Goal: Task Accomplishment & Management: Manage account settings

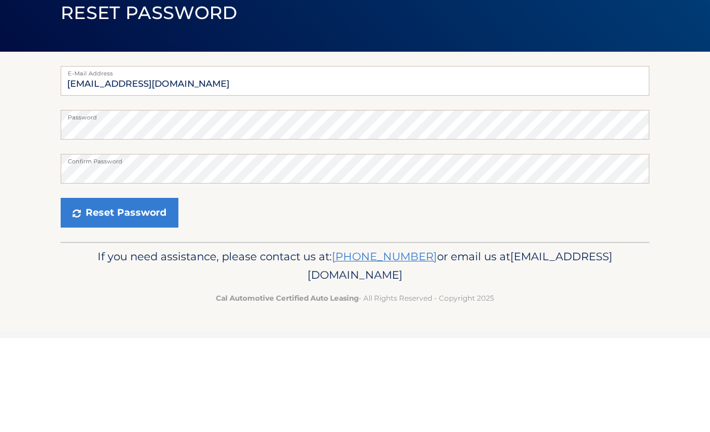
click at [168, 292] on button "Reset Password" at bounding box center [120, 307] width 118 height 30
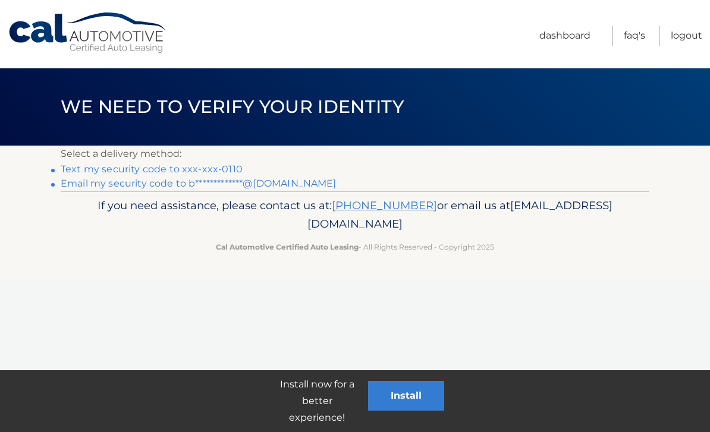
click at [184, 168] on link "Text my security code to xxx-xxx-0110" at bounding box center [152, 168] width 182 height 11
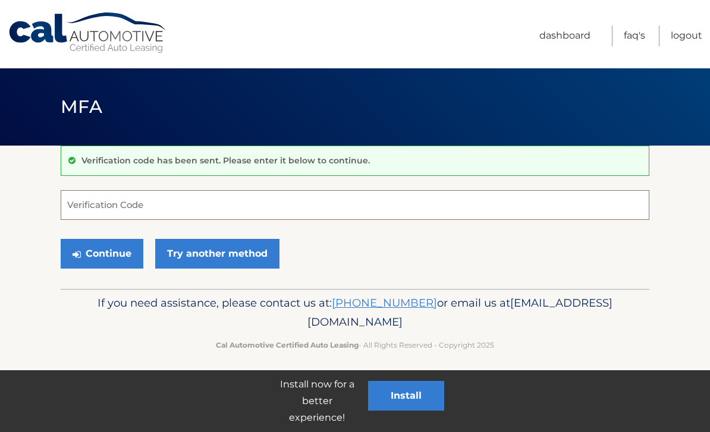
click at [391, 206] on input "Verification Code" at bounding box center [355, 205] width 588 height 30
type input "172446"
click at [102, 253] on button "Continue" at bounding box center [102, 254] width 83 height 30
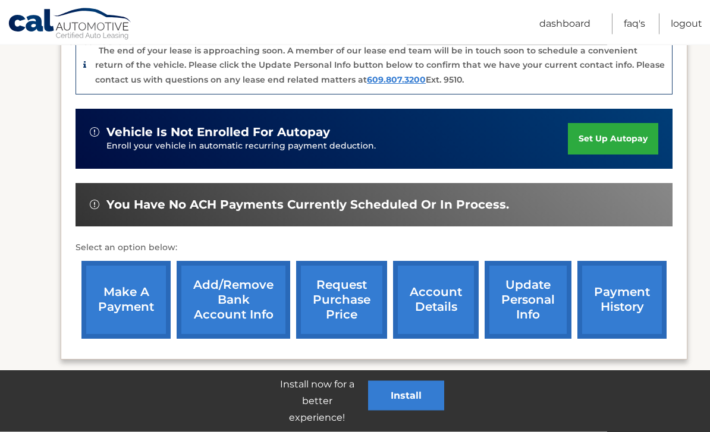
scroll to position [320, 0]
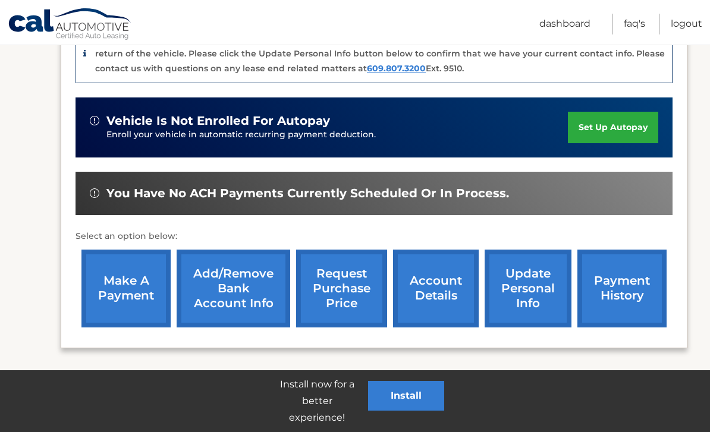
click at [351, 280] on link "request purchase price" at bounding box center [341, 289] width 91 height 78
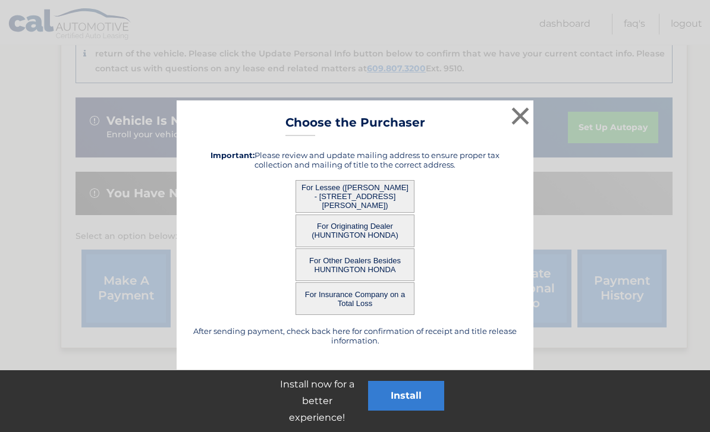
click at [379, 197] on button "For Lessee (PHILIP ARDIZZONE - 1129 AVALON CT DR, , MELVILLE, ny 11747)" at bounding box center [354, 196] width 119 height 33
click at [371, 200] on button "For Lessee (PHILIP ARDIZZONE - 1129 AVALON CT DR, , MELVILLE, ny 11747)" at bounding box center [354, 196] width 119 height 33
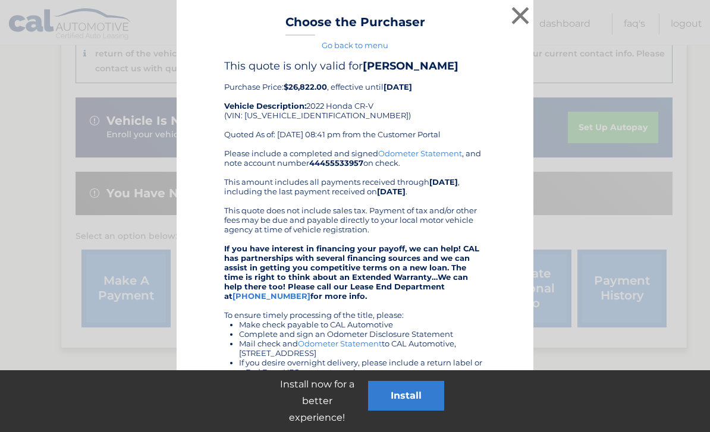
click at [521, 17] on button "×" at bounding box center [520, 16] width 24 height 24
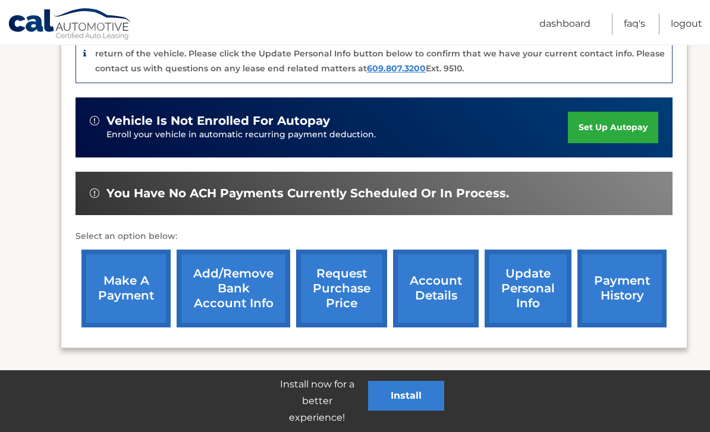
click at [629, 282] on link "payment history" at bounding box center [621, 289] width 89 height 78
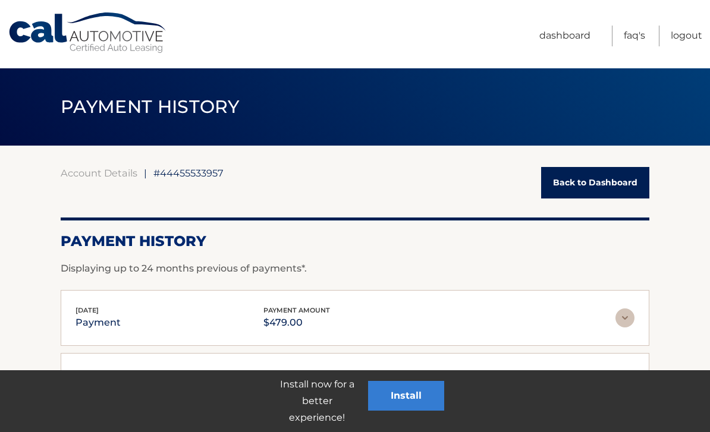
click at [604, 178] on link "Back to Dashboard" at bounding box center [595, 183] width 108 height 32
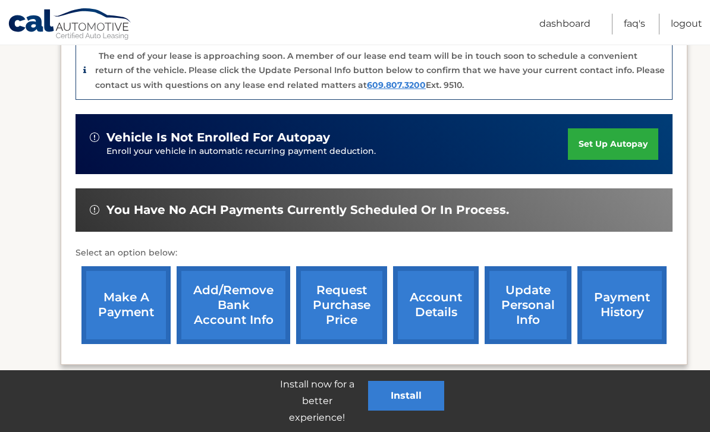
scroll to position [320, 0]
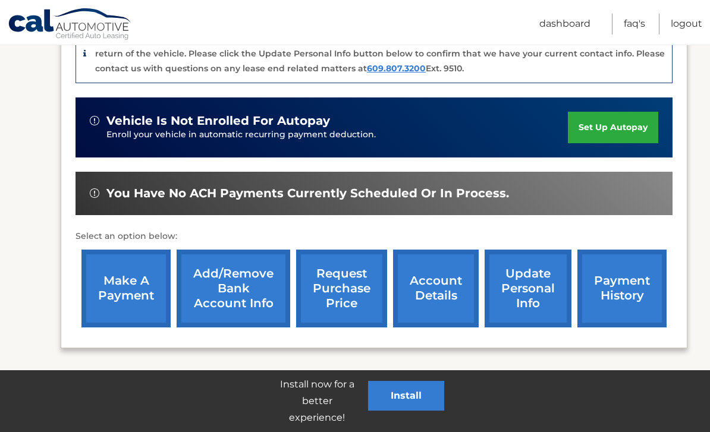
click at [431, 292] on link "account details" at bounding box center [436, 289] width 86 height 78
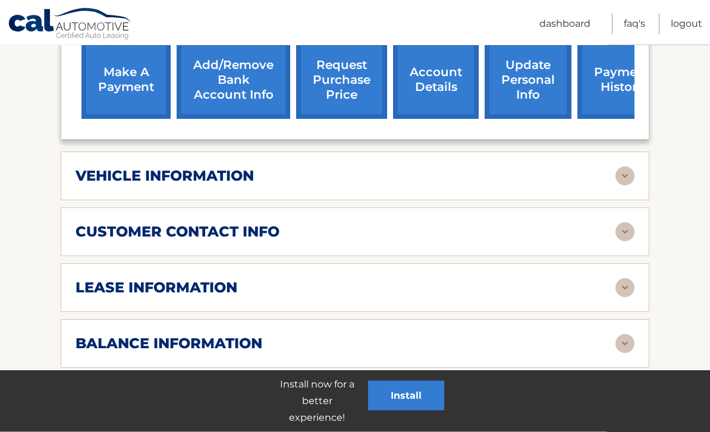
click at [628, 226] on img at bounding box center [624, 232] width 19 height 19
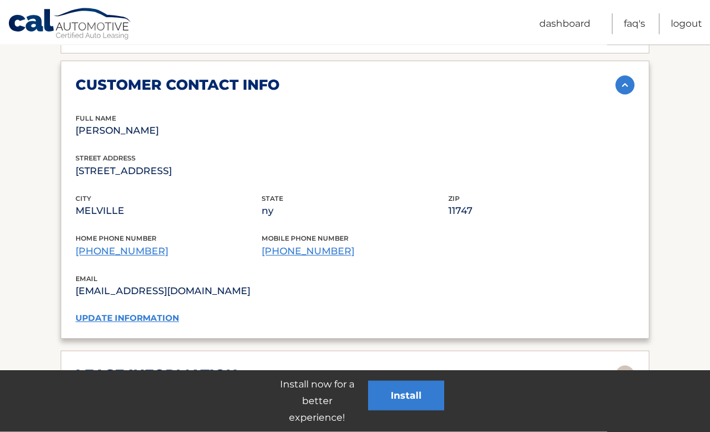
scroll to position [616, 0]
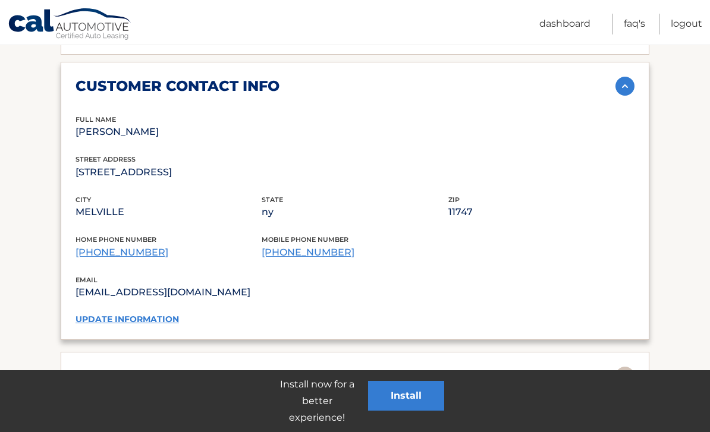
click at [201, 172] on p "[STREET_ADDRESS]" at bounding box center [168, 172] width 186 height 17
click at [160, 317] on link "update information" at bounding box center [126, 319] width 103 height 11
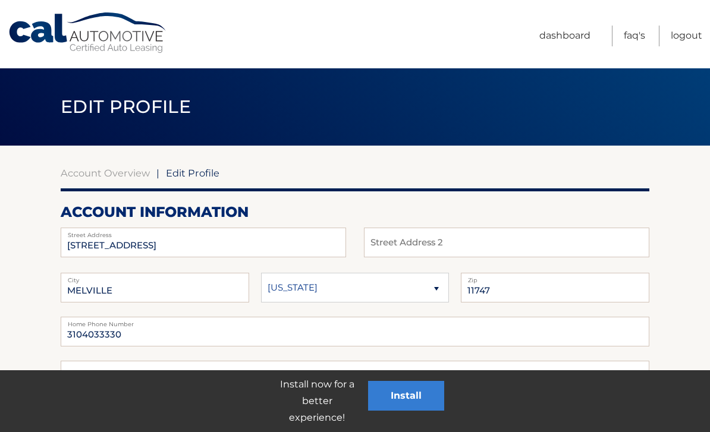
scroll to position [28, 0]
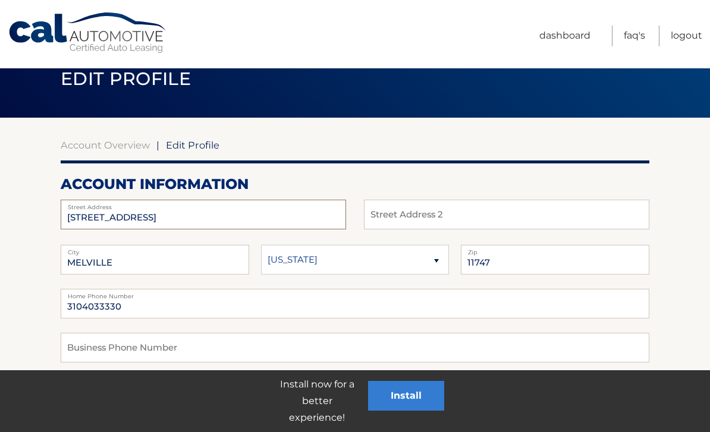
click at [327, 222] on input "[STREET_ADDRESS]" at bounding box center [203, 215] width 285 height 30
type input "1"
type input "27 Blueberry Ct"
click at [373, 261] on select "[US_STATE] [US_STATE] [US_STATE] [US_STATE] [US_STATE]" at bounding box center [355, 260] width 188 height 30
select select "NY"
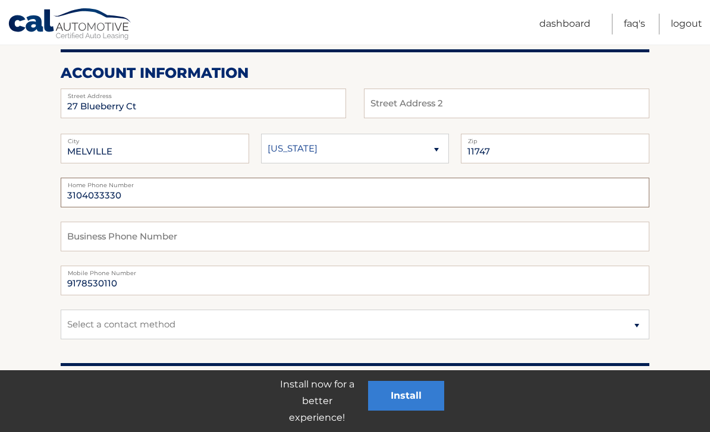
click at [560, 206] on input "3104033330" at bounding box center [355, 193] width 588 height 30
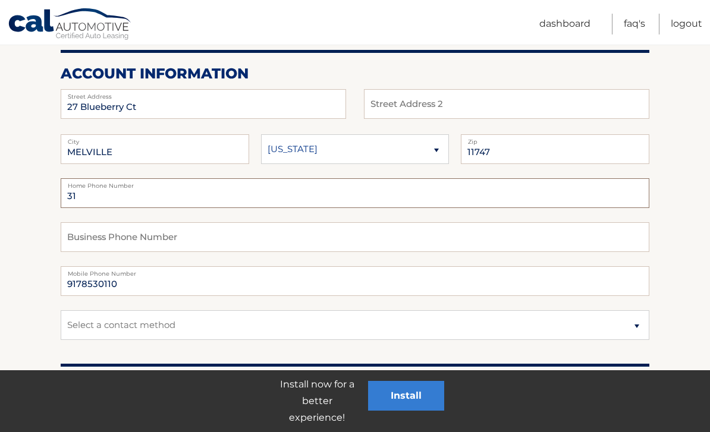
type input "3"
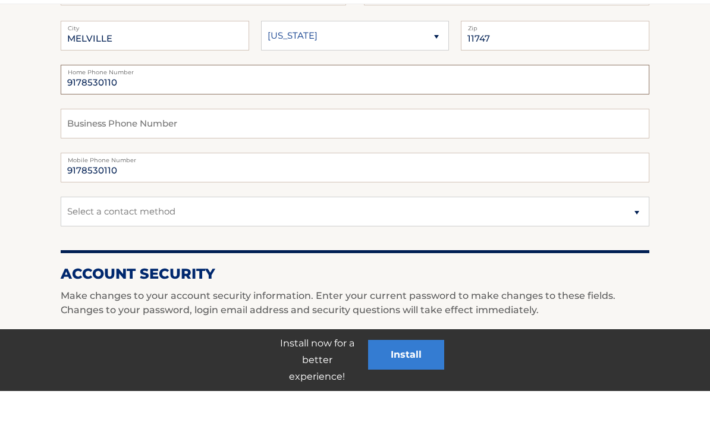
scroll to position [221, 0]
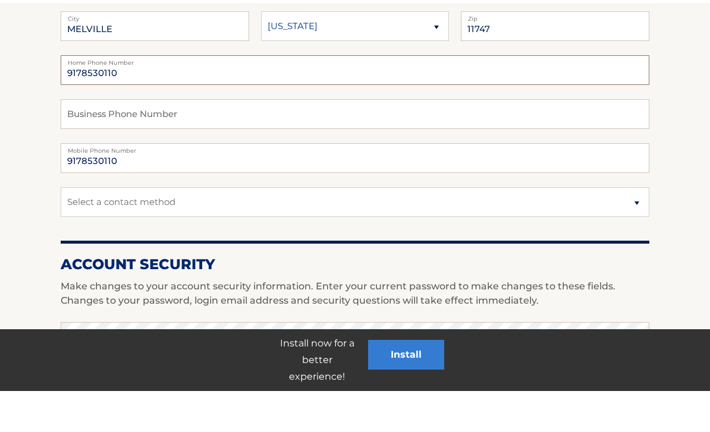
type input "9178530110"
click at [628, 228] on select "Select a contact method Mobile Home" at bounding box center [355, 243] width 588 height 30
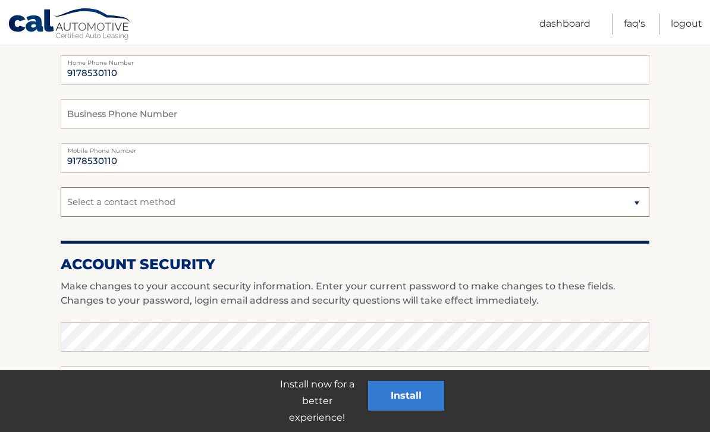
select select "1"
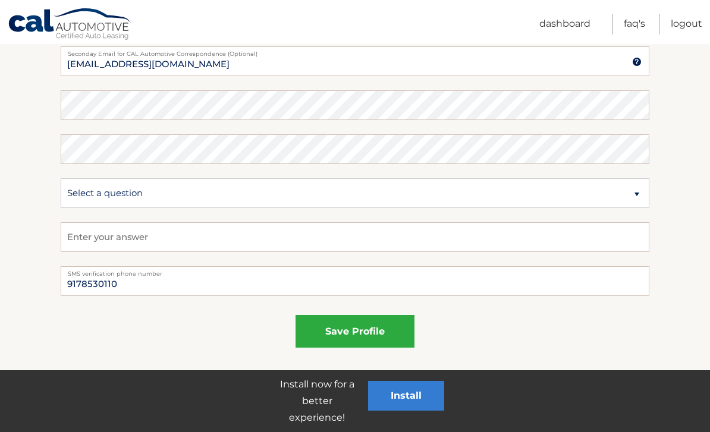
scroll to position [629, 0]
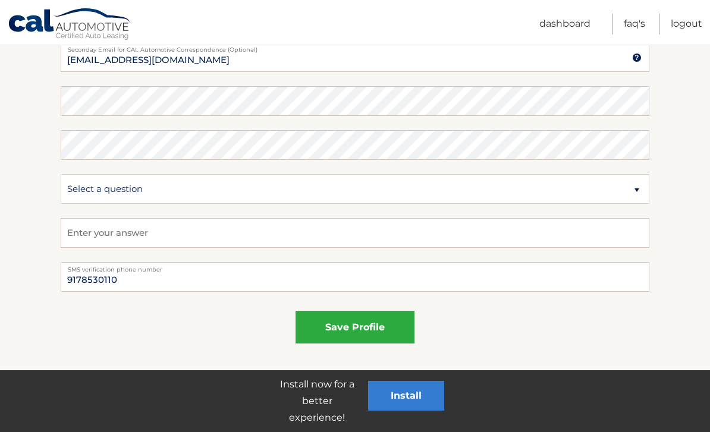
click at [381, 329] on button "save profile" at bounding box center [354, 327] width 119 height 33
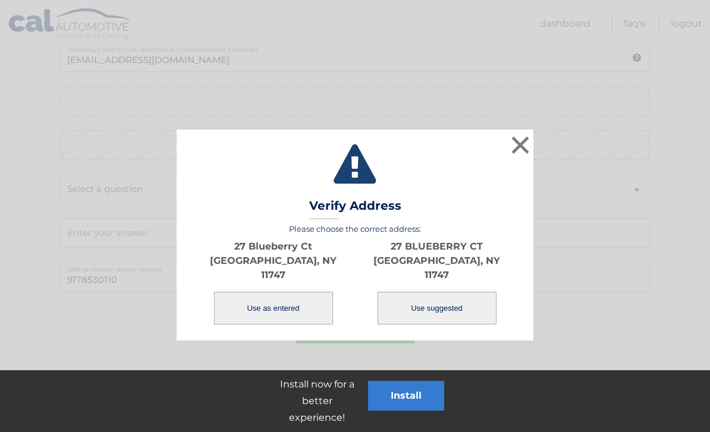
click at [461, 301] on button "Use suggested" at bounding box center [436, 308] width 119 height 33
type input "27 BLUEBERRY CT"
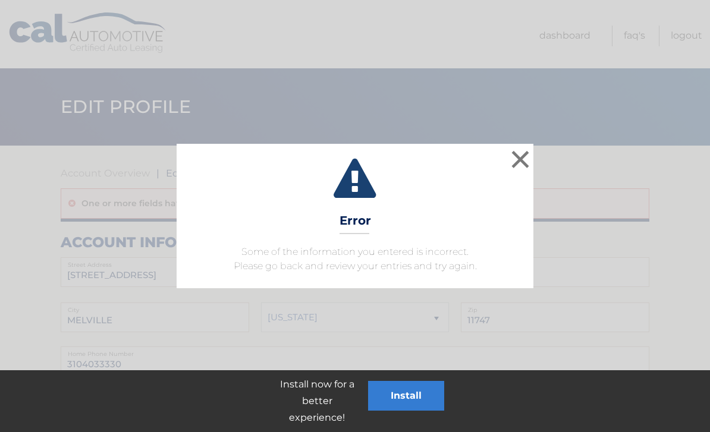
click at [522, 157] on button "×" at bounding box center [520, 159] width 24 height 24
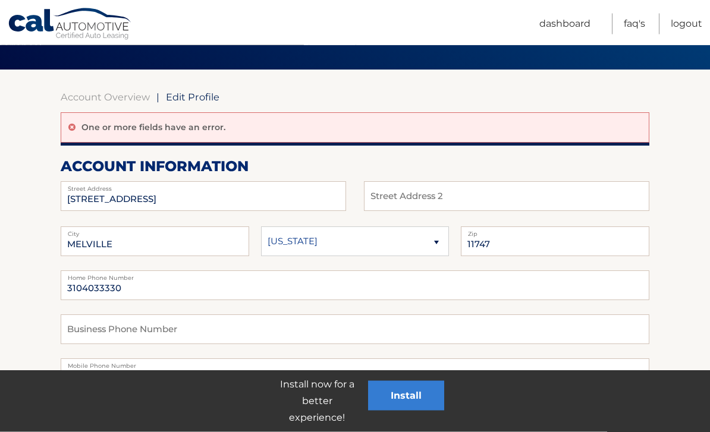
scroll to position [57, 0]
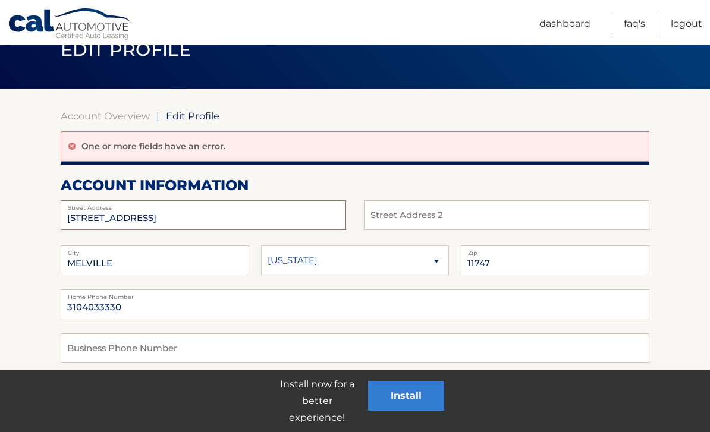
click at [286, 210] on input "[STREET_ADDRESS]" at bounding box center [203, 215] width 285 height 30
click at [303, 219] on input "[STREET_ADDRESS]" at bounding box center [203, 215] width 285 height 30
type input "1"
type input "27 Blueberry CT"
click at [355, 267] on select "[US_STATE] [US_STATE] [US_STATE] [US_STATE] [US_STATE]" at bounding box center [355, 260] width 188 height 30
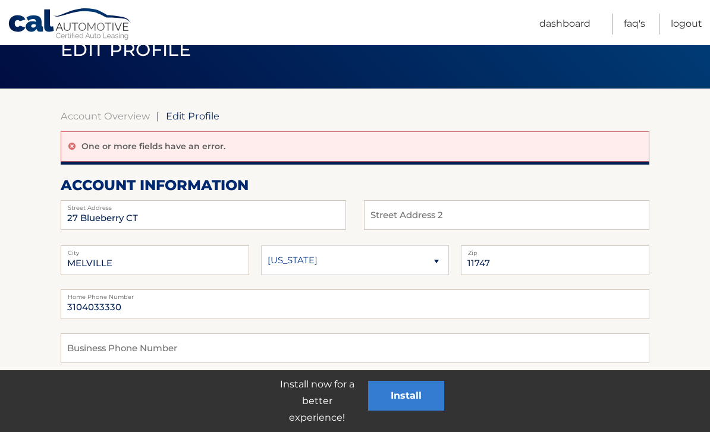
select select "NY"
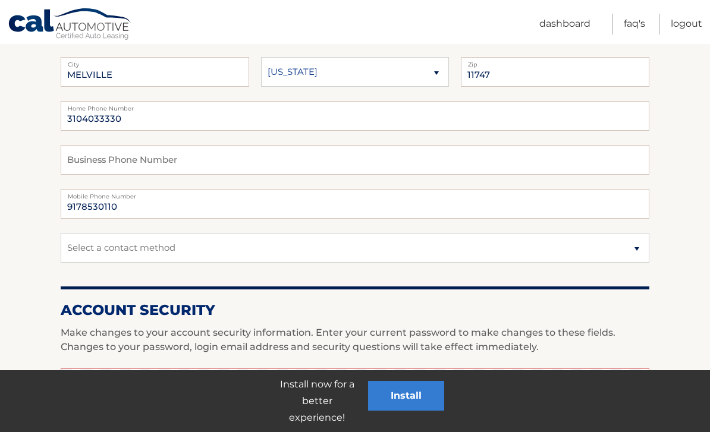
scroll to position [254, 0]
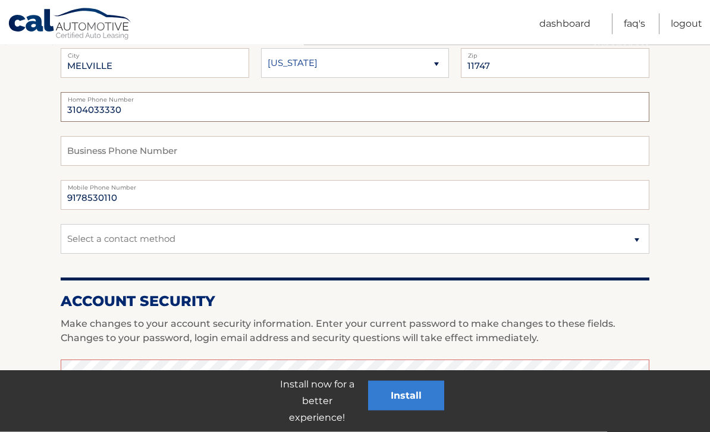
click at [547, 108] on input "3104033330" at bounding box center [355, 108] width 588 height 30
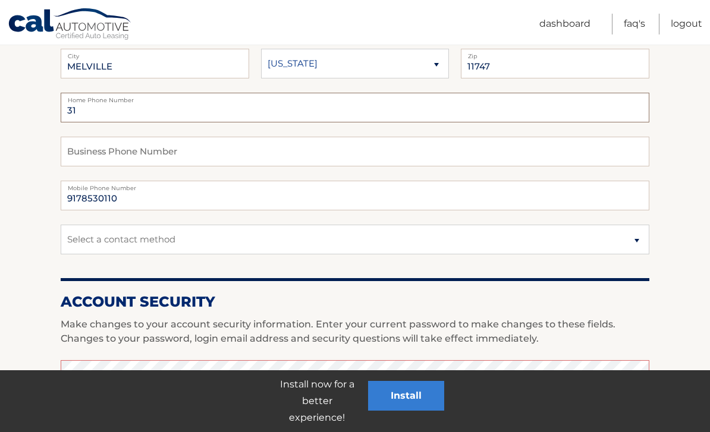
type input "3"
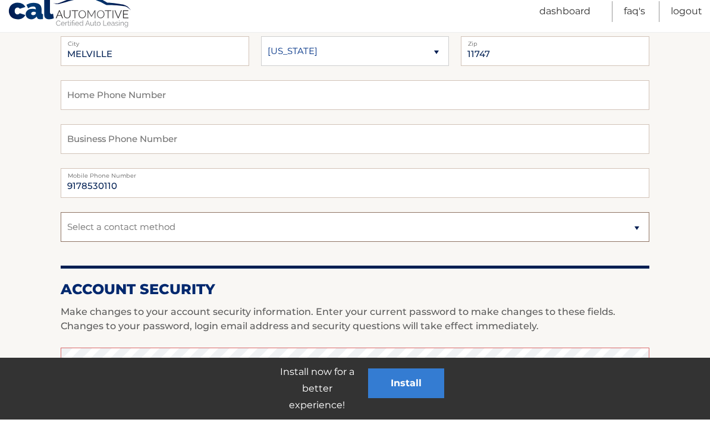
click at [635, 225] on select "Select a contact method Mobile Home" at bounding box center [355, 240] width 588 height 30
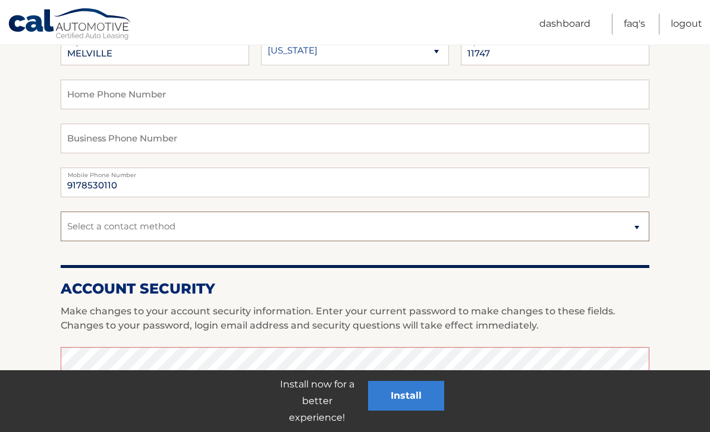
select select "1"
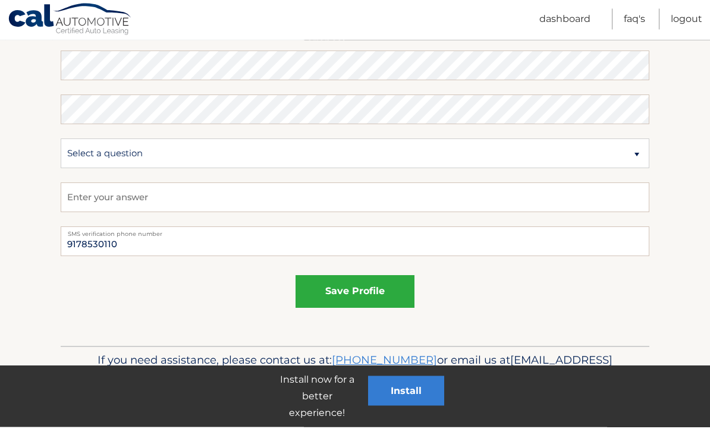
scroll to position [697, 0]
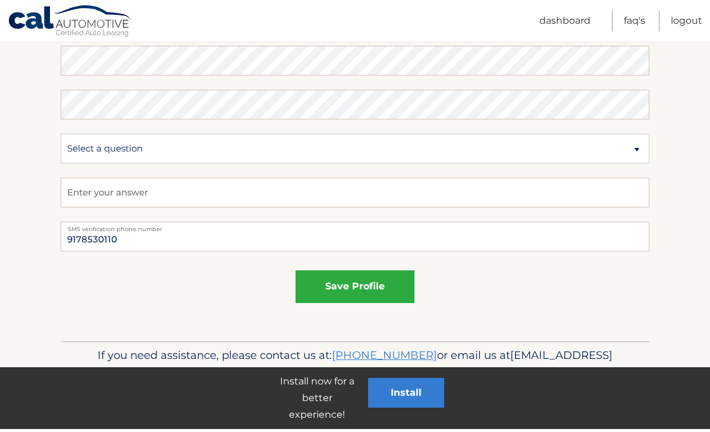
click at [387, 286] on button "save profile" at bounding box center [354, 289] width 119 height 33
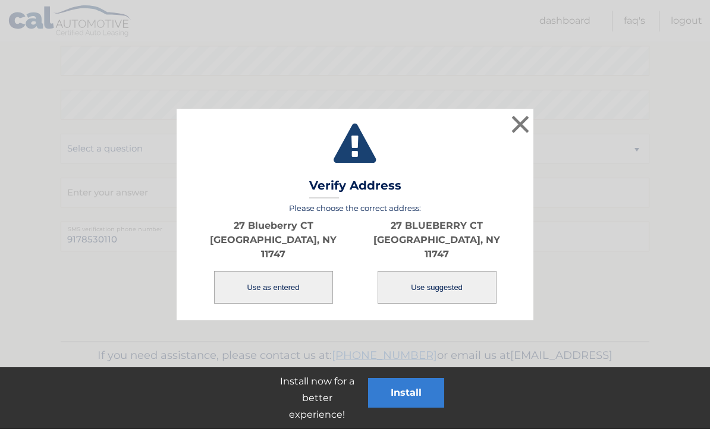
scroll to position [659, 0]
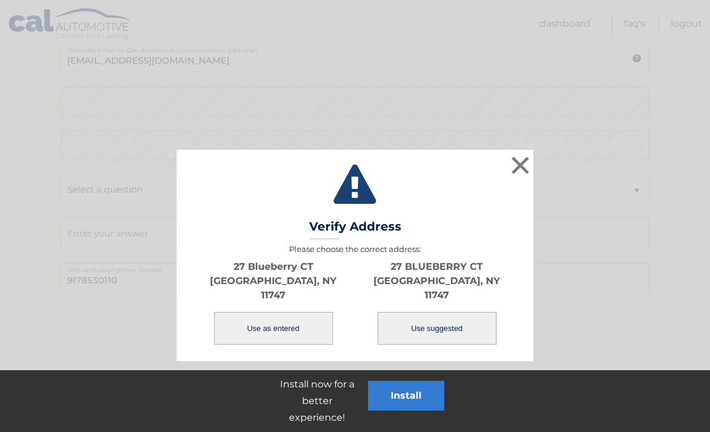
click at [467, 323] on button "Use suggested" at bounding box center [436, 328] width 119 height 33
type input "27 BLUEBERRY CT"
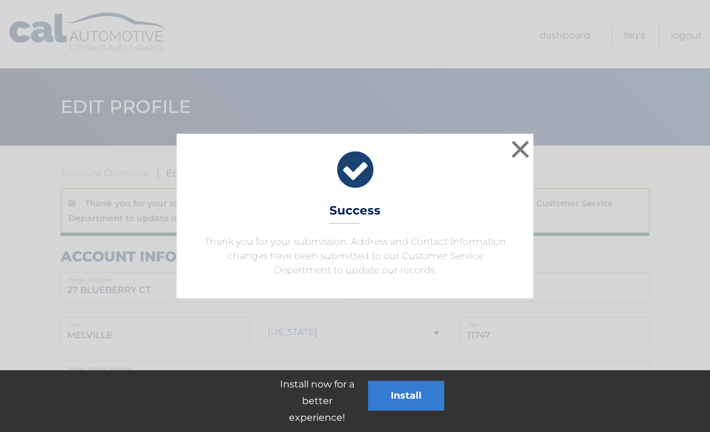
click at [521, 147] on button "×" at bounding box center [520, 149] width 24 height 24
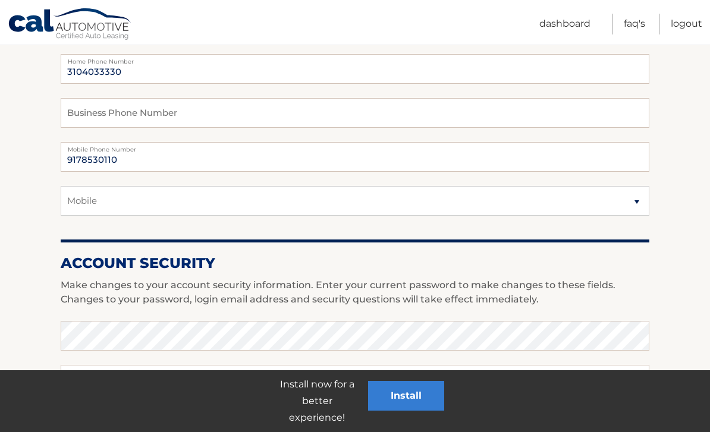
scroll to position [308, 0]
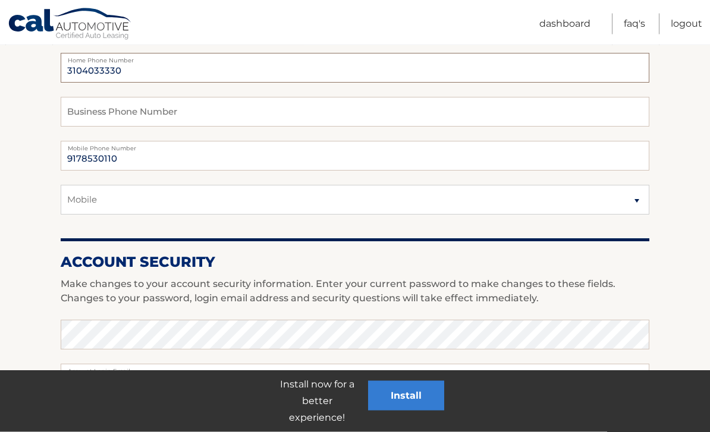
click at [555, 67] on input "3104033330" at bounding box center [355, 68] width 588 height 30
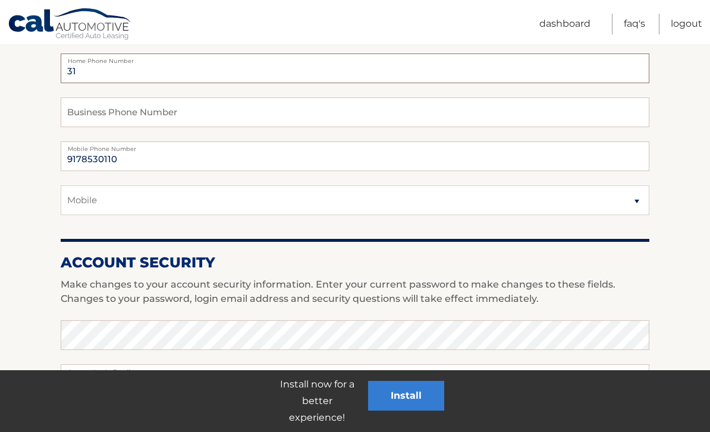
type input "3"
type input "9"
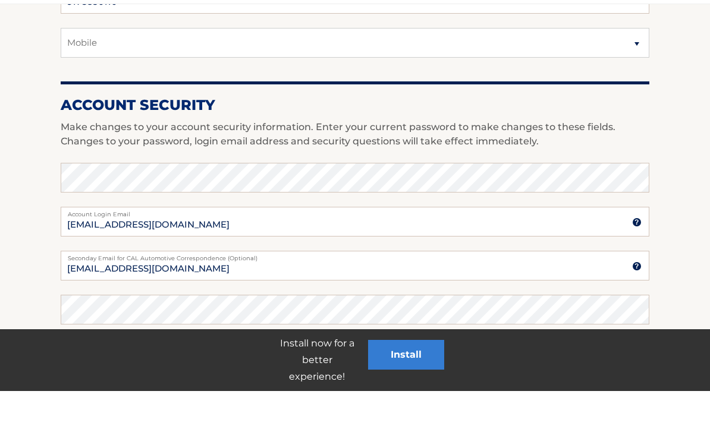
scroll to position [426, 0]
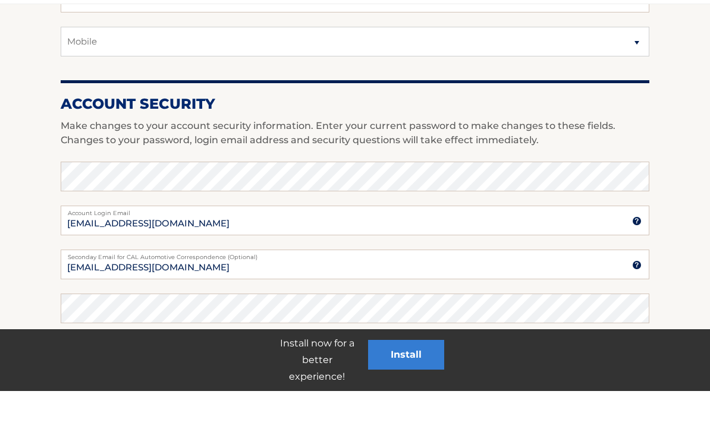
type input "2032498018"
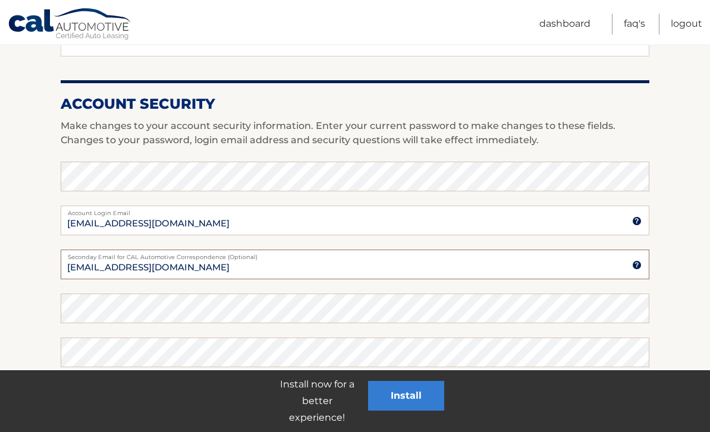
type input "[EMAIL_ADDRESS][DOMAIN_NAME]"
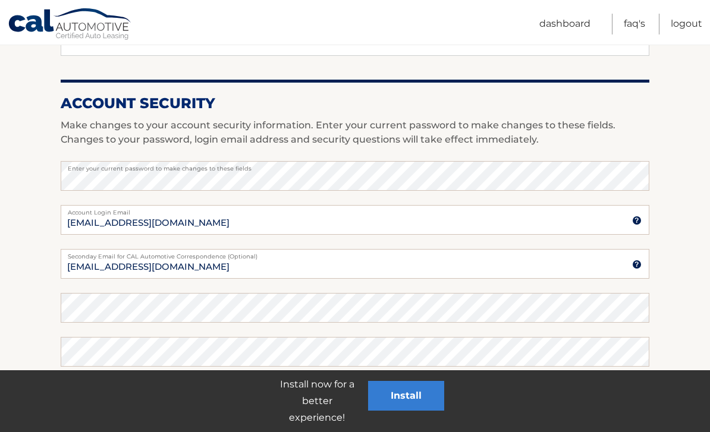
click at [409, 411] on button "Install" at bounding box center [406, 396] width 76 height 30
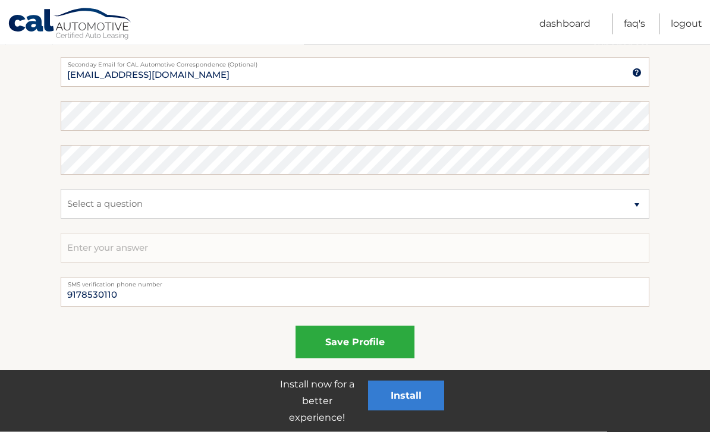
scroll to position [673, 0]
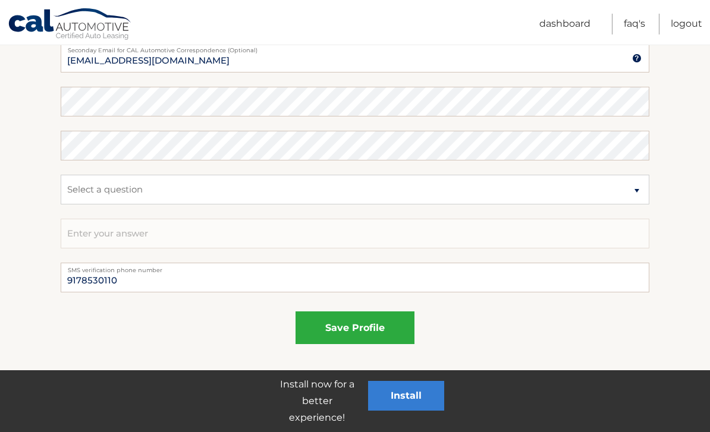
click at [380, 323] on button "save profile" at bounding box center [354, 327] width 119 height 33
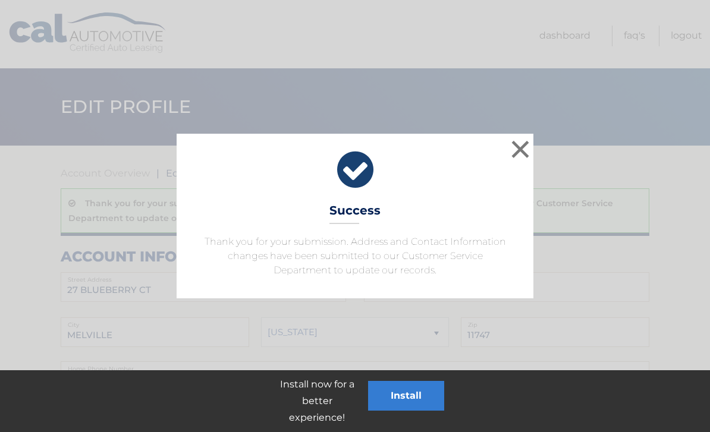
click at [522, 147] on button "×" at bounding box center [520, 149] width 24 height 24
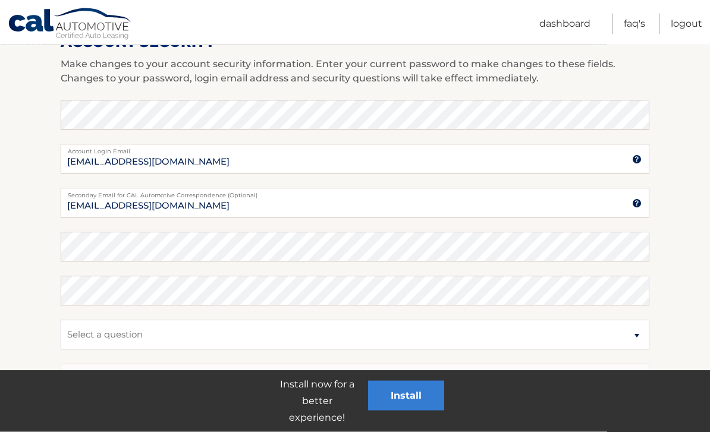
scroll to position [528, 0]
click at [551, 208] on input "[EMAIL_ADDRESS][DOMAIN_NAME]" at bounding box center [355, 203] width 588 height 30
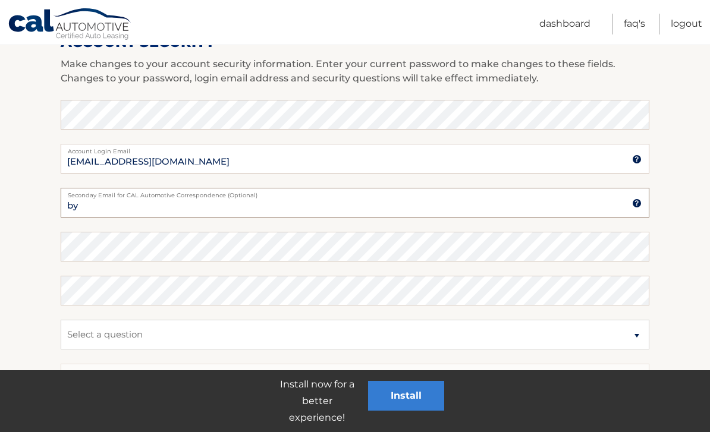
type input "b"
click at [424, 208] on input "byorkardizzone@gmail.com" at bounding box center [355, 203] width 588 height 30
type input "b"
type input "par"
type input "pardizzone@gmail.com"
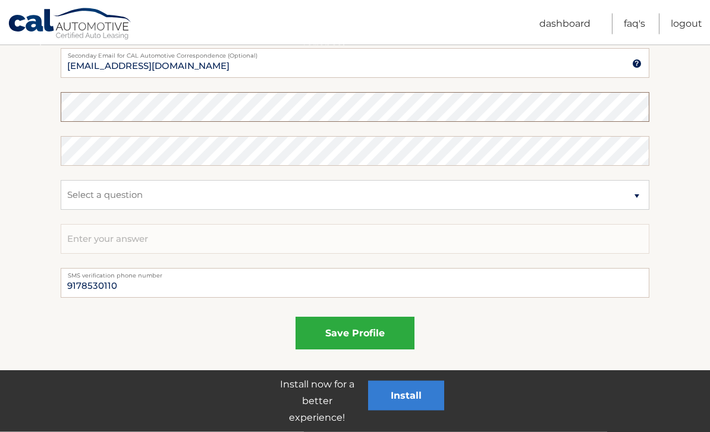
scroll to position [673, 0]
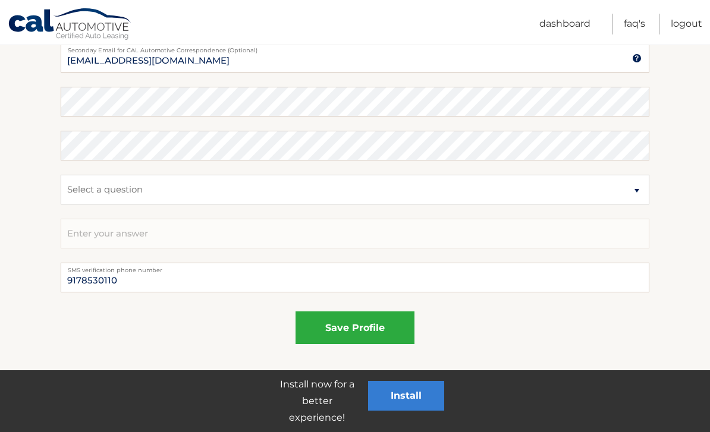
click at [367, 323] on button "save profile" at bounding box center [354, 327] width 119 height 33
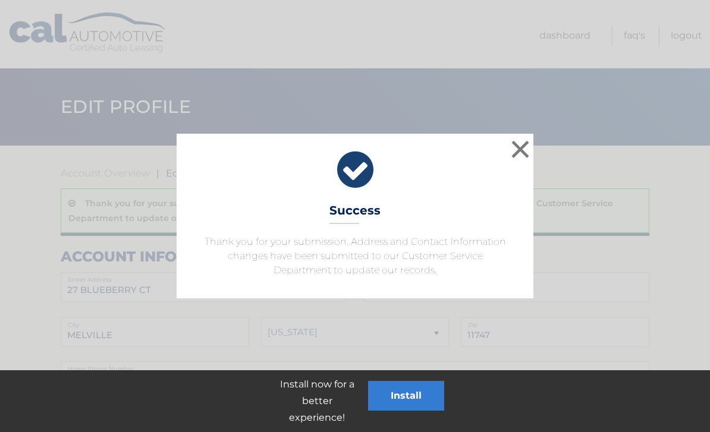
click at [524, 144] on button "×" at bounding box center [520, 149] width 24 height 24
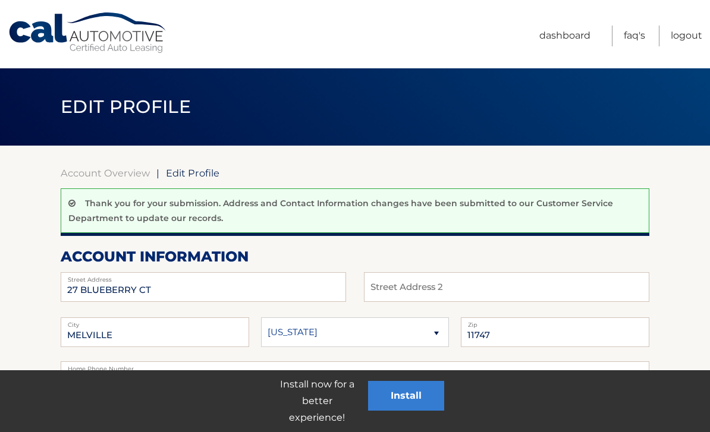
click at [565, 35] on link "Dashboard" at bounding box center [564, 36] width 51 height 21
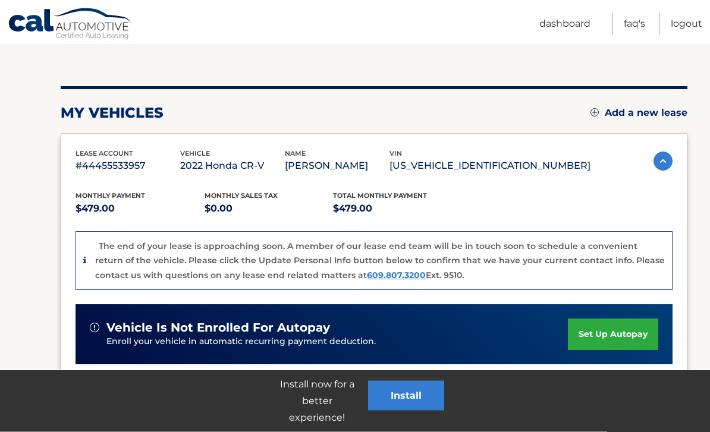
scroll to position [117, 0]
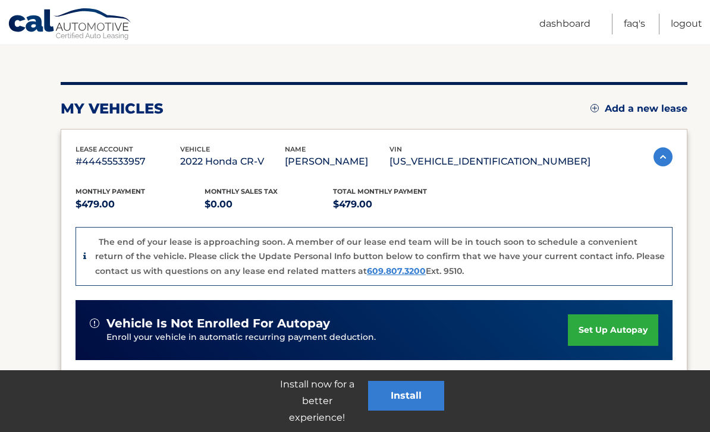
click at [608, 189] on div "Monthly Payment $479.00 Monthly sales Tax $0.00 Total Monthly Payment $479.00 T…" at bounding box center [373, 353] width 597 height 366
